Goal: Check status: Check status

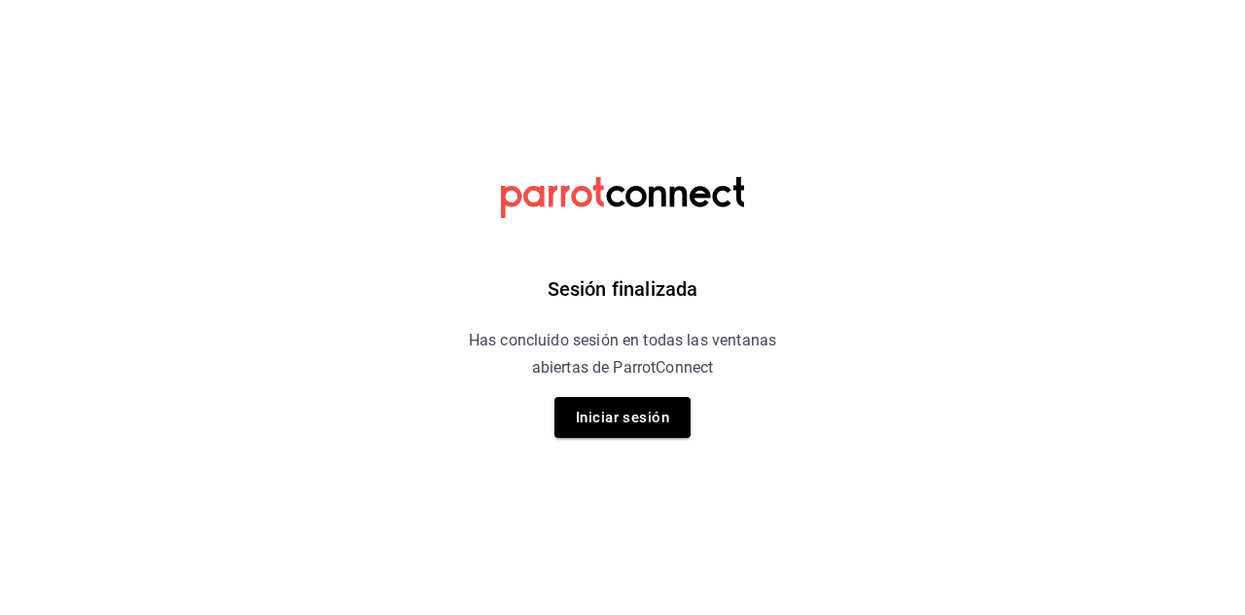
click at [625, 426] on button "Iniciar sesión" at bounding box center [623, 417] width 136 height 41
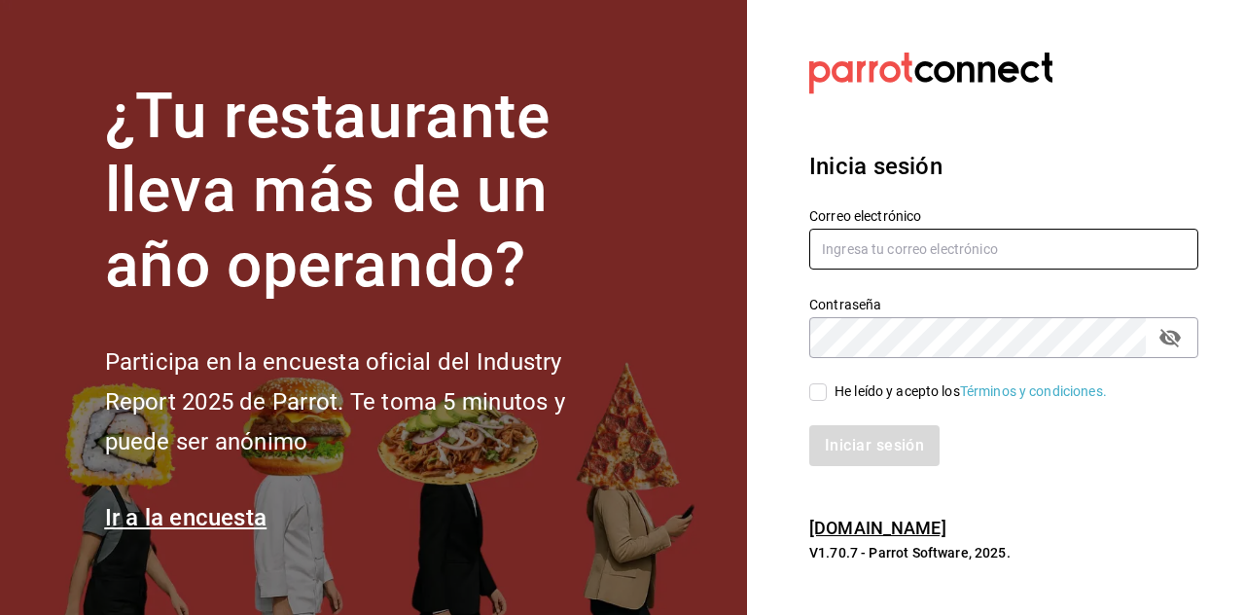
click at [895, 269] on input "text" at bounding box center [1003, 249] width 389 height 41
type input "[EMAIL_ADDRESS][DOMAIN_NAME]"
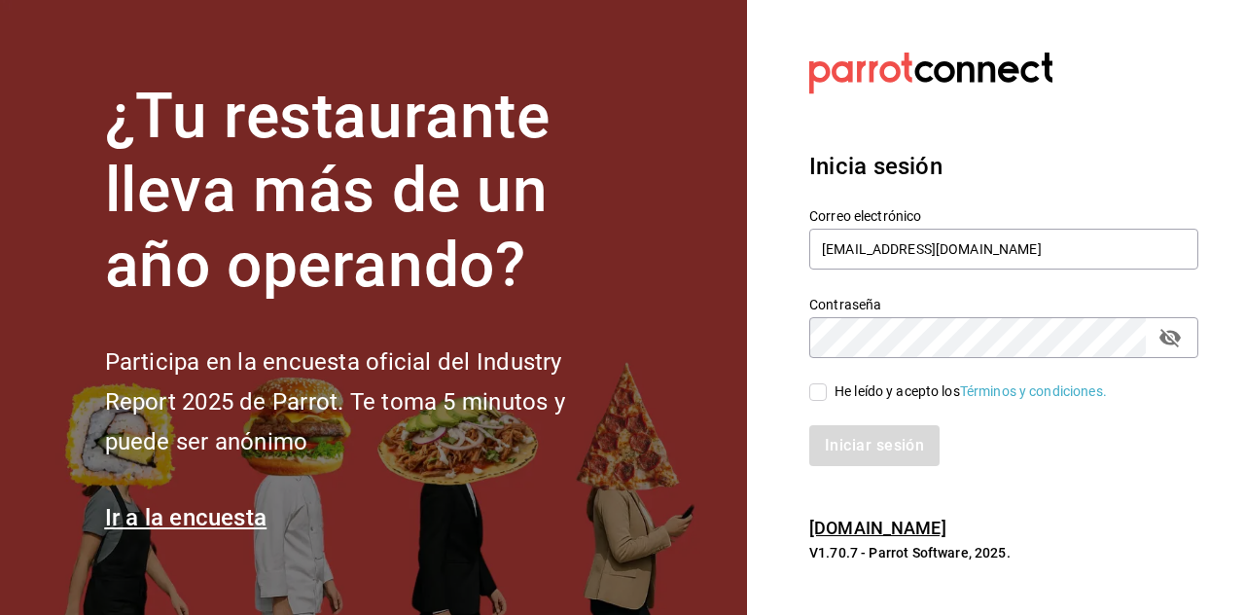
click at [819, 401] on input "He leído y acepto los Términos y condiciones." at bounding box center [818, 392] width 18 height 18
checkbox input "true"
click at [896, 466] on button "Iniciar sesión" at bounding box center [875, 445] width 132 height 41
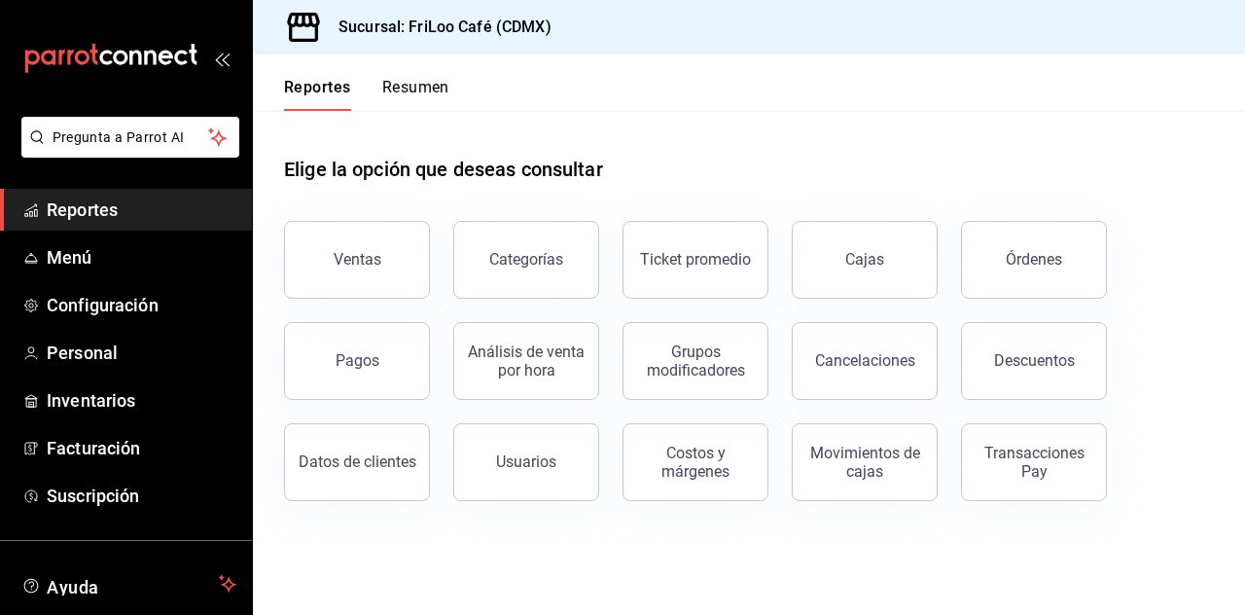
click at [1037, 467] on div "Transacciones Pay" at bounding box center [1034, 462] width 121 height 37
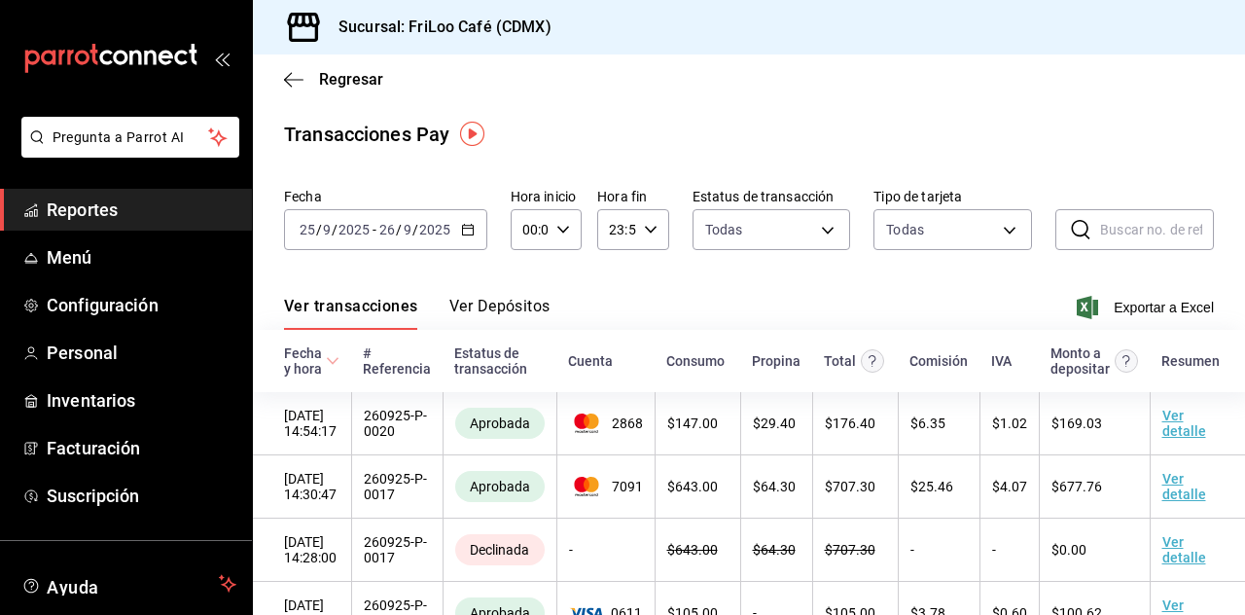
click at [470, 233] on \(Stroke\) "button" at bounding box center [468, 230] width 12 height 11
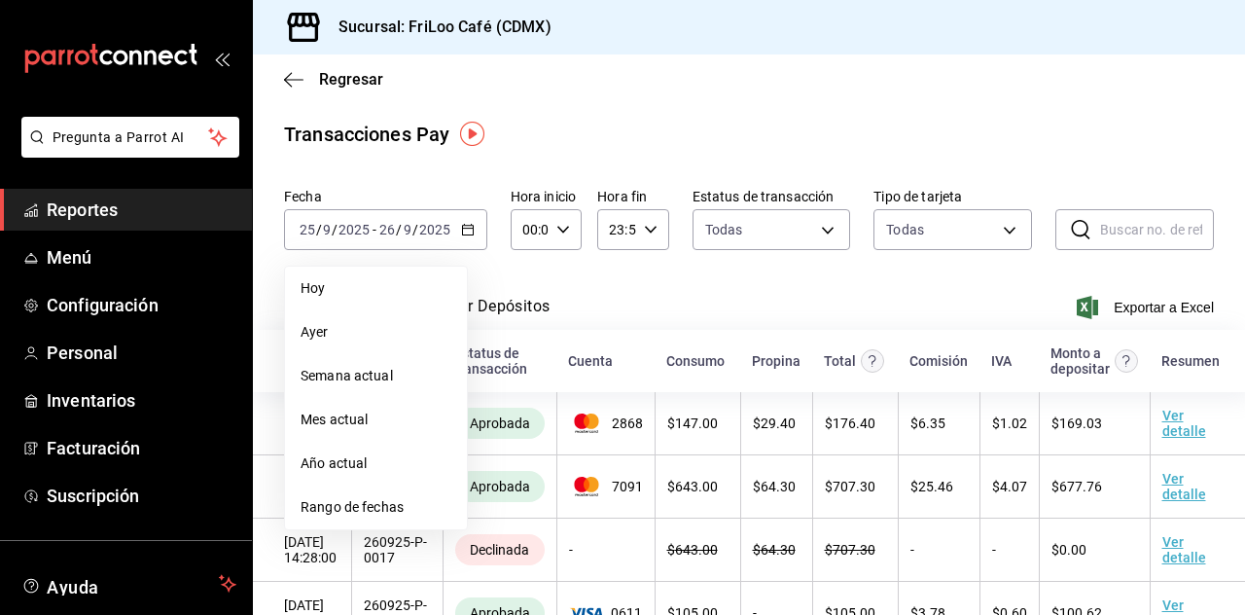
click at [335, 289] on span "Hoy" at bounding box center [376, 288] width 151 height 20
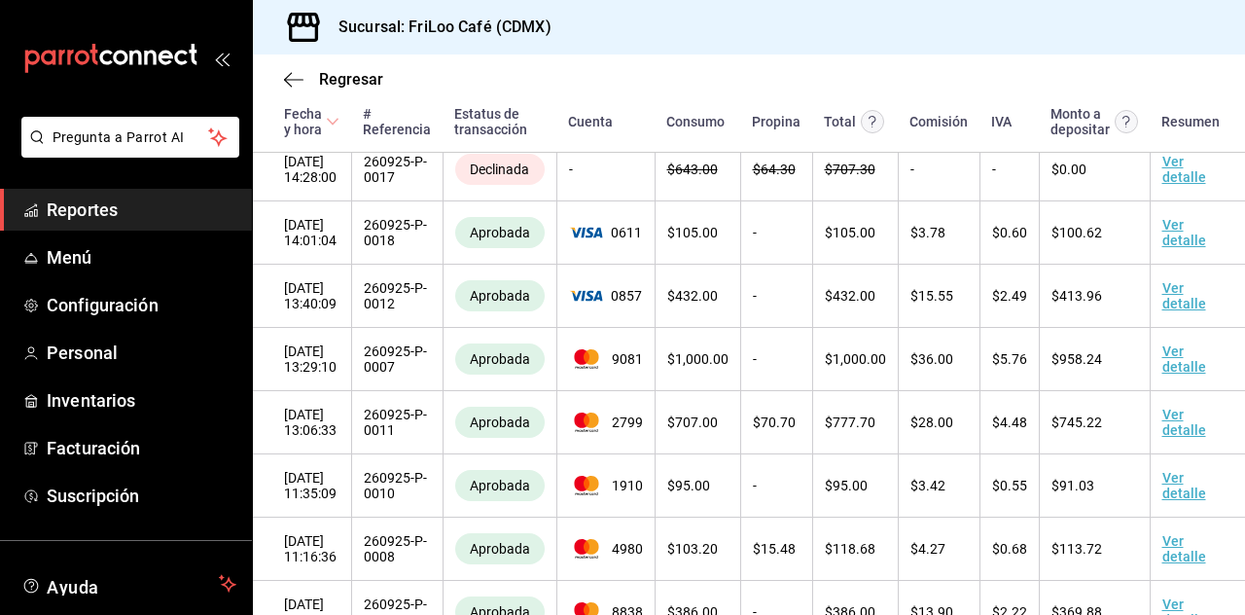
scroll to position [443, 0]
